Goal: Check status

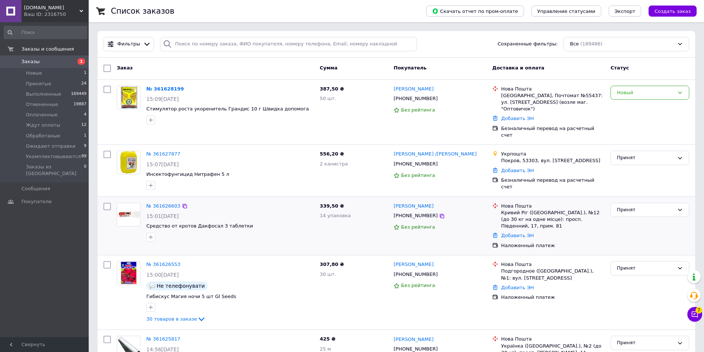
drag, startPoint x: 357, startPoint y: 163, endPoint x: 313, endPoint y: 234, distance: 84.1
click at [357, 162] on div "556,20 ₴ 2 канистра" at bounding box center [354, 170] width 74 height 45
click at [280, 171] on span "Инсектофунгицид Нитрафен 5 л" at bounding box center [229, 174] width 167 height 7
click at [315, 110] on div "№ 361628199 15:09, 12.09.2025 Стимулятор роста укоренитель Грандис 10 г Швидка …" at bounding box center [229, 105] width 173 height 45
click at [293, 156] on div "№ 361627877 15:07[DATE] Инсектофунгицид Нитрафен 5 л" at bounding box center [229, 170] width 173 height 45
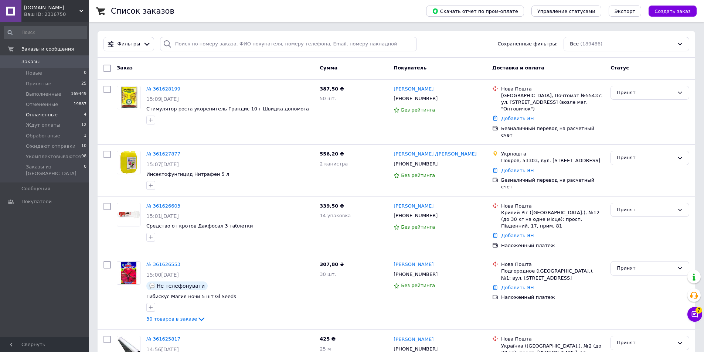
click at [55, 112] on li "Оплаченные 4" at bounding box center [45, 115] width 91 height 10
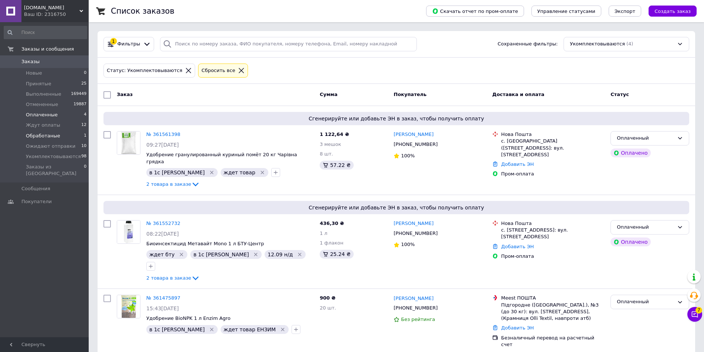
click at [55, 133] on span "Обработаные" at bounding box center [43, 136] width 34 height 7
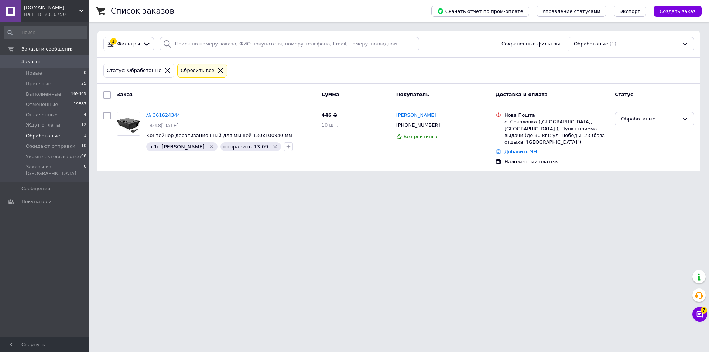
drag, startPoint x: 362, startPoint y: 177, endPoint x: 325, endPoint y: 193, distance: 40.5
click at [362, 177] on html "Agroretail.com.ua Ваш ID: 2316750 Сайт Agroretail.com.ua Кабинет покупателя Про…" at bounding box center [354, 90] width 709 height 180
click at [53, 62] on span "Заказы" at bounding box center [44, 61] width 47 height 7
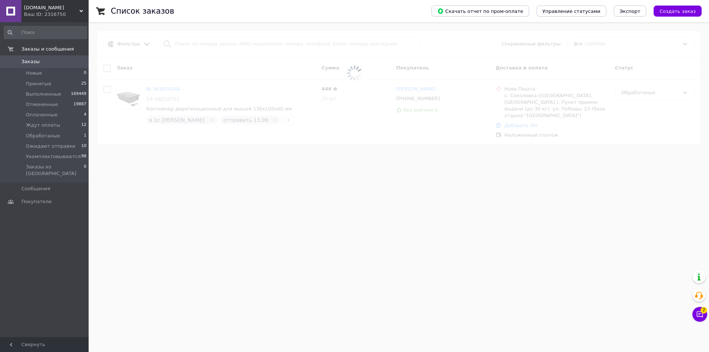
click at [208, 351] on span at bounding box center [354, 176] width 709 height 352
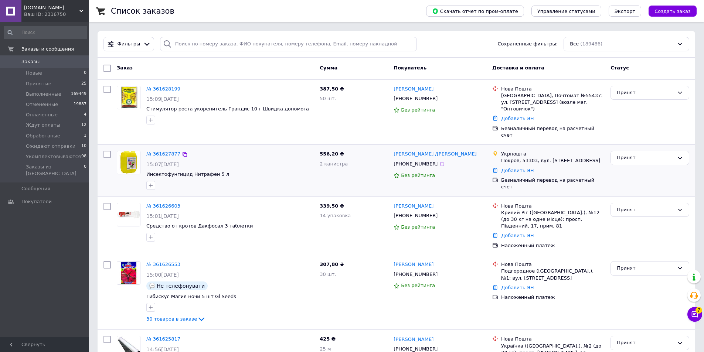
click at [261, 171] on span "Инсектофунгицид Нитрафен 5 л" at bounding box center [229, 174] width 167 height 7
click at [202, 44] on input "search" at bounding box center [288, 44] width 257 height 14
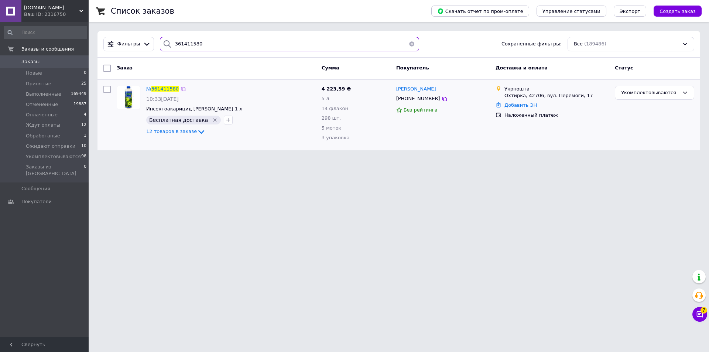
type input "361411580"
click at [170, 88] on span "361411580" at bounding box center [164, 89] width 27 height 6
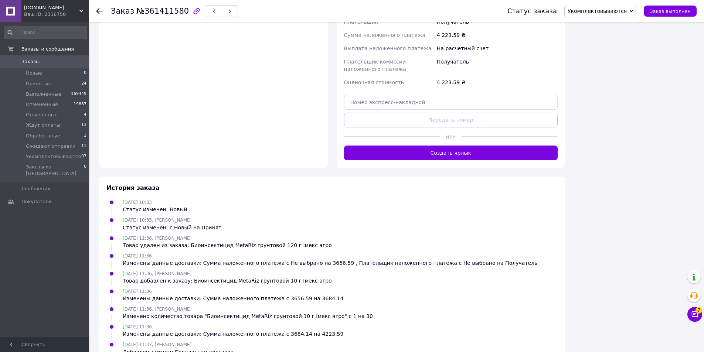
scroll to position [848, 0]
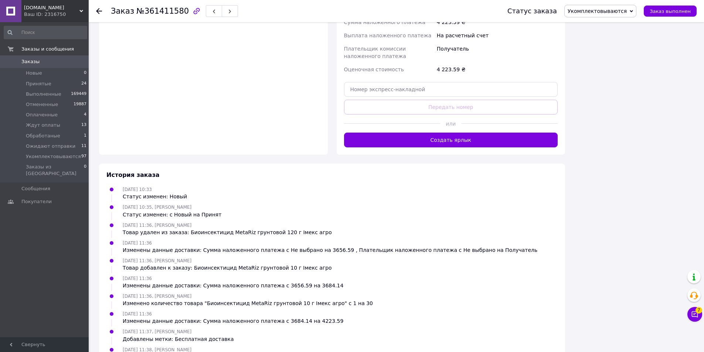
drag, startPoint x: 229, startPoint y: 312, endPoint x: 314, endPoint y: 300, distance: 85.1
click at [282, 346] on div "11.09.2025 11:38, Владимир Гордиенко Статус изменен: с Принят на Обработаные" at bounding box center [331, 353] width 457 height 15
drag, startPoint x: 268, startPoint y: 299, endPoint x: 239, endPoint y: 292, distance: 29.7
click at [266, 328] on div "11.09.2025 11:37, Владимир Гордиенко Добавлены метки: Бесплатная доставка" at bounding box center [331, 335] width 457 height 15
click at [236, 328] on div "11.09.2025 11:37, Владимир Гордиенко Добавлены метки: Бесплатная доставка" at bounding box center [331, 335] width 457 height 15
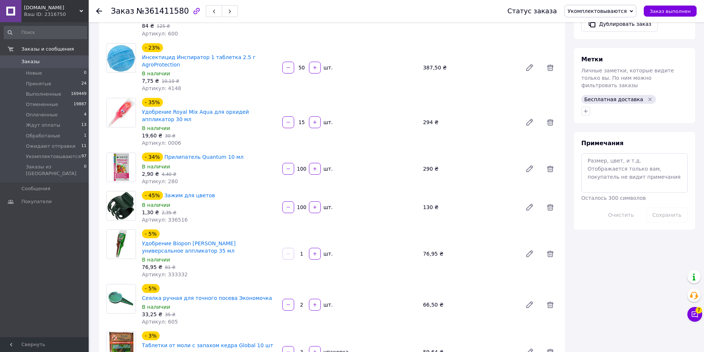
scroll to position [220, 0]
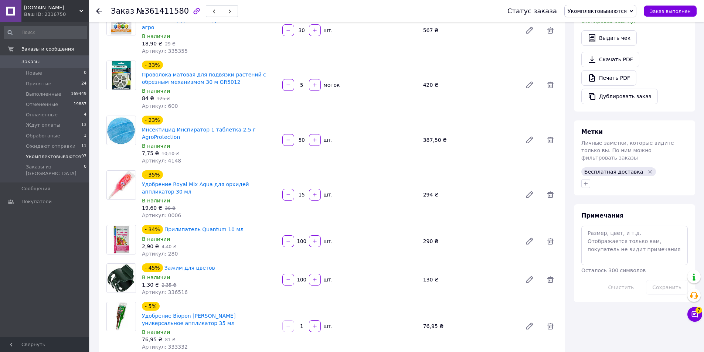
click at [54, 155] on span "Укомплектовываются" at bounding box center [53, 156] width 55 height 7
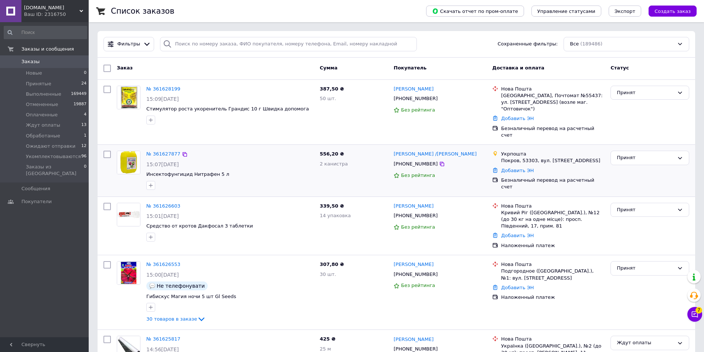
click at [269, 161] on div "15:07[DATE]" at bounding box center [229, 164] width 167 height 7
click at [279, 180] on div at bounding box center [230, 186] width 170 height 12
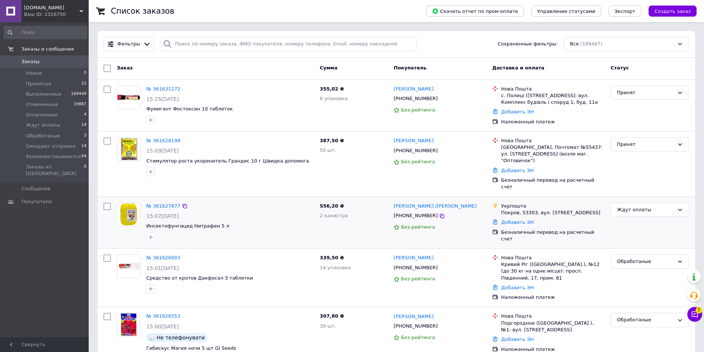
click at [289, 223] on span "Инсектофунгицид Нитрафен 5 л" at bounding box center [229, 226] width 167 height 7
click at [287, 230] on div "№ 361627877 15:07, 12.09.2025 Инсектофунгицид Нитрафен 5 л" at bounding box center [229, 222] width 173 height 45
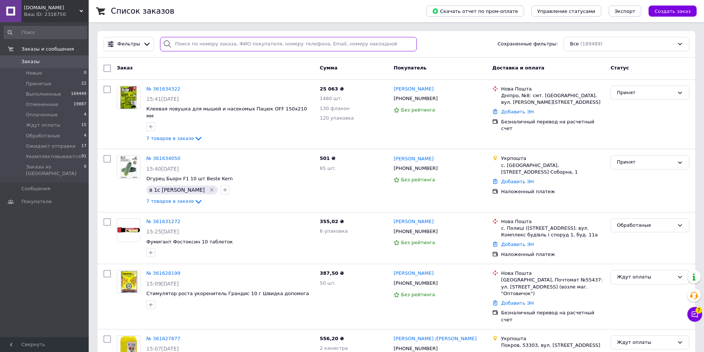
click at [243, 42] on input "search" at bounding box center [288, 44] width 257 height 14
paste input "361411580"
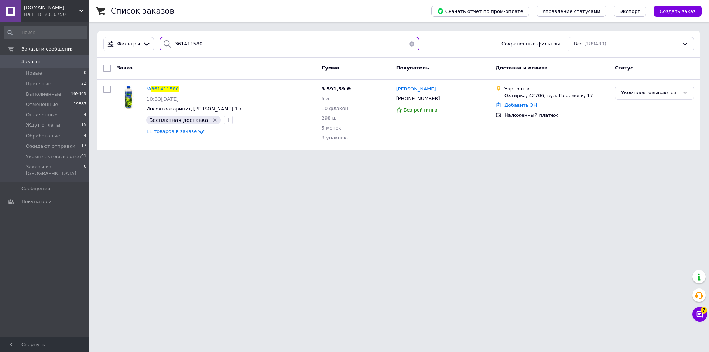
type input "361411580"
click at [321, 159] on html "Agroretail.com.ua Ваш ID: 2316750 Сайт Agroretail.com.ua Кабинет покупателя Про…" at bounding box center [354, 79] width 709 height 159
click at [68, 62] on span "Заказы" at bounding box center [44, 61] width 47 height 7
